Goal: Information Seeking & Learning: Compare options

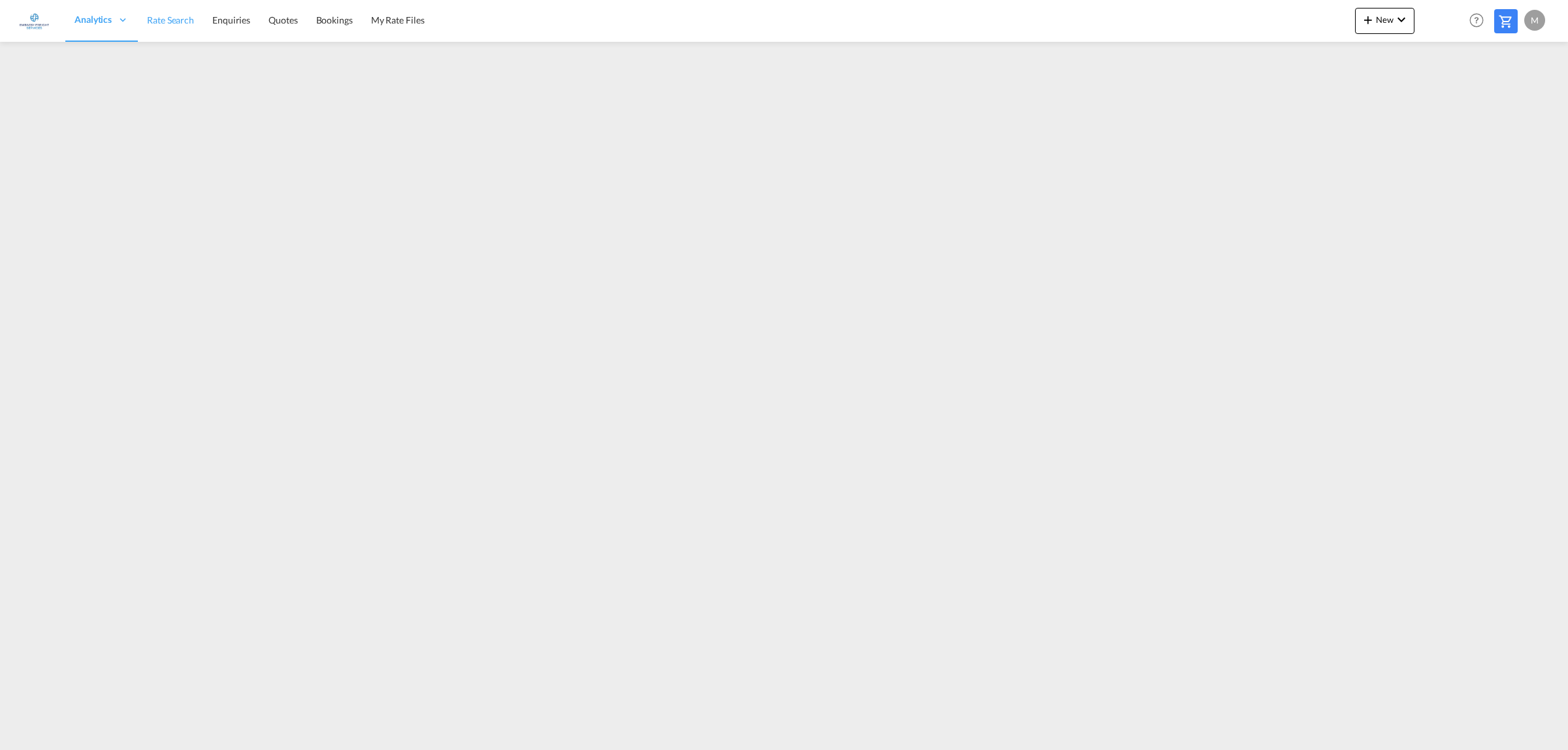
click at [139, 20] on link "Rate Search" at bounding box center [170, 20] width 65 height 43
click at [18, 731] on icon at bounding box center [16, 733] width 4 height 5
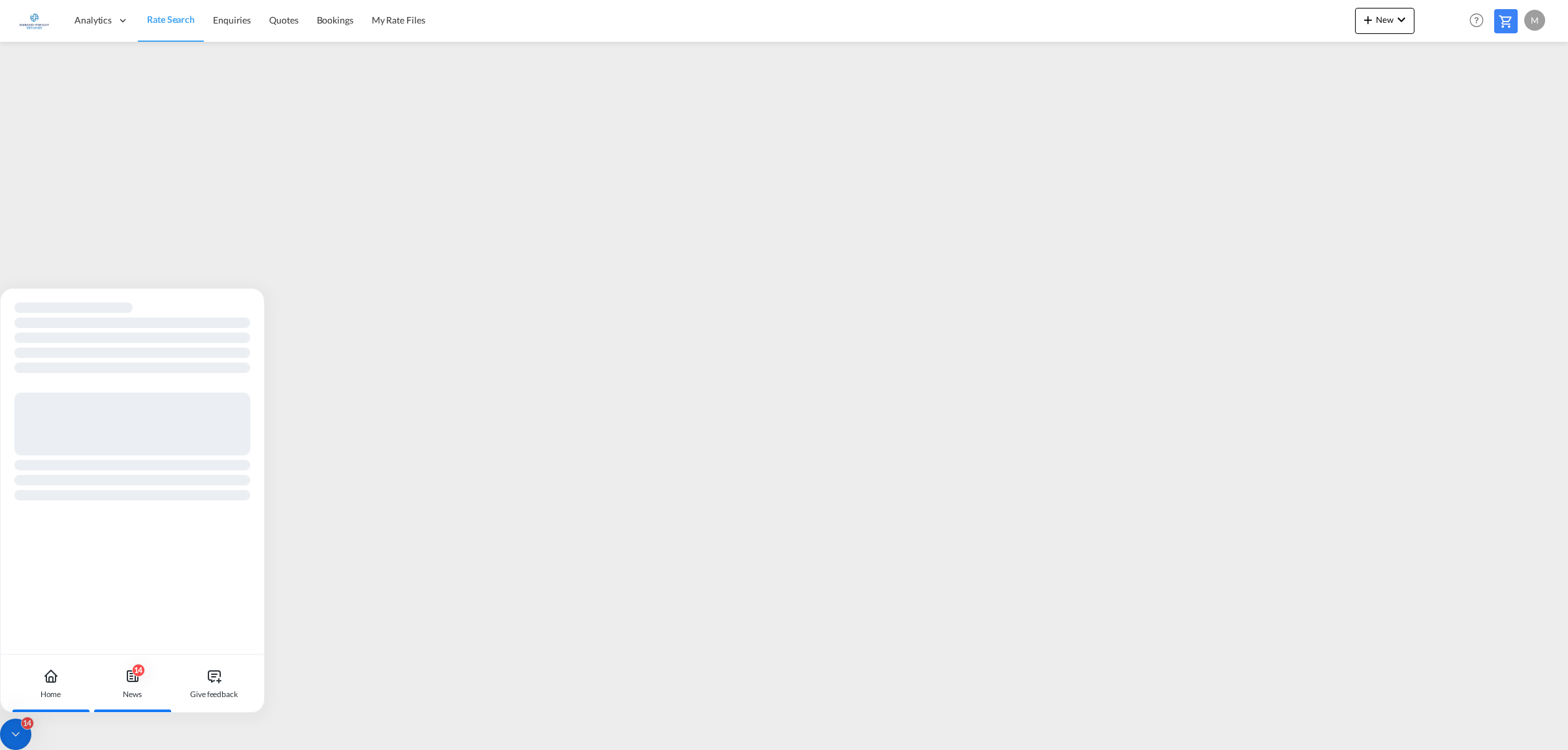
click at [131, 674] on icon at bounding box center [132, 675] width 16 height 16
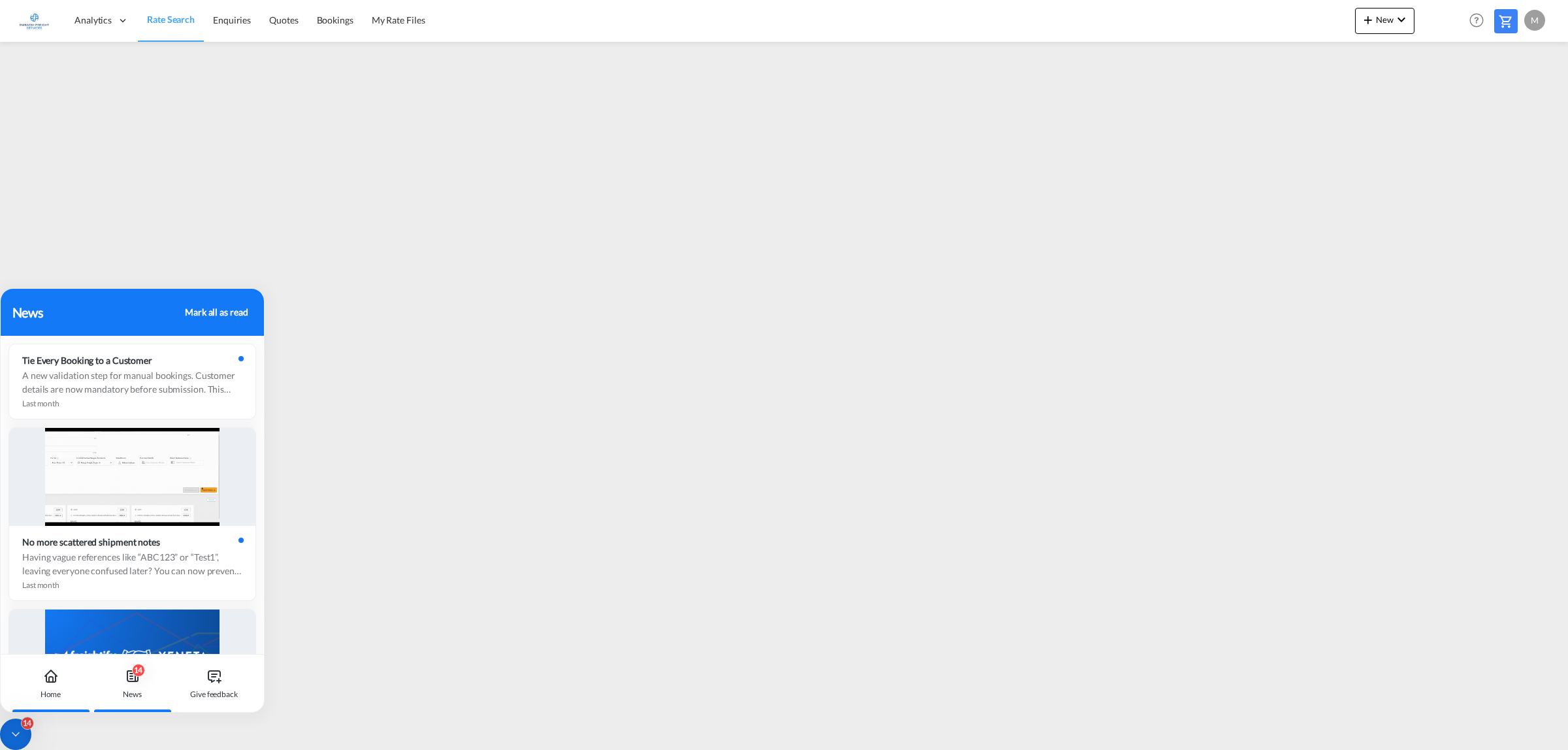
click at [39, 680] on div "Home" at bounding box center [50, 683] width 72 height 58
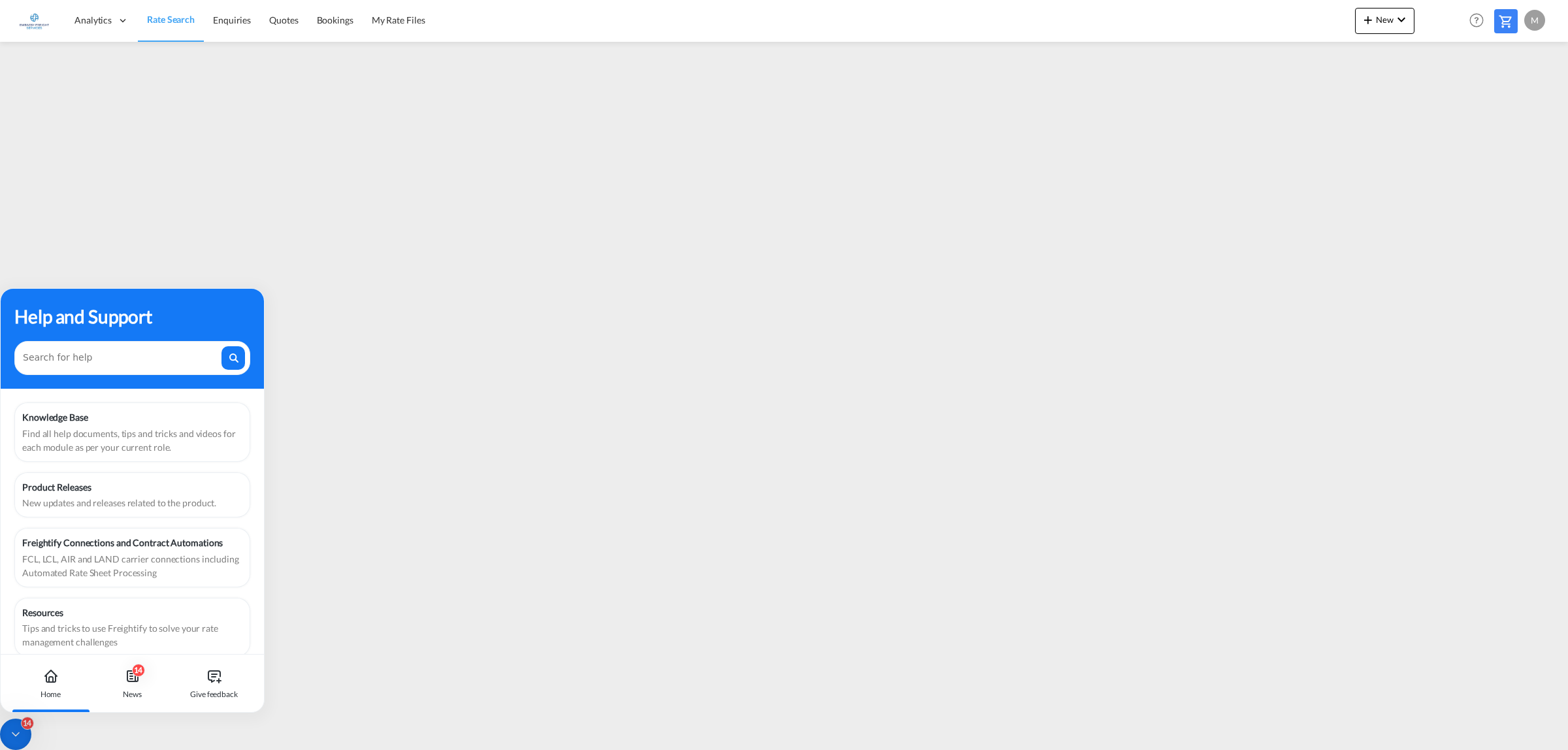
click at [15, 730] on icon at bounding box center [15, 734] width 13 height 13
